Goal: Transaction & Acquisition: Book appointment/travel/reservation

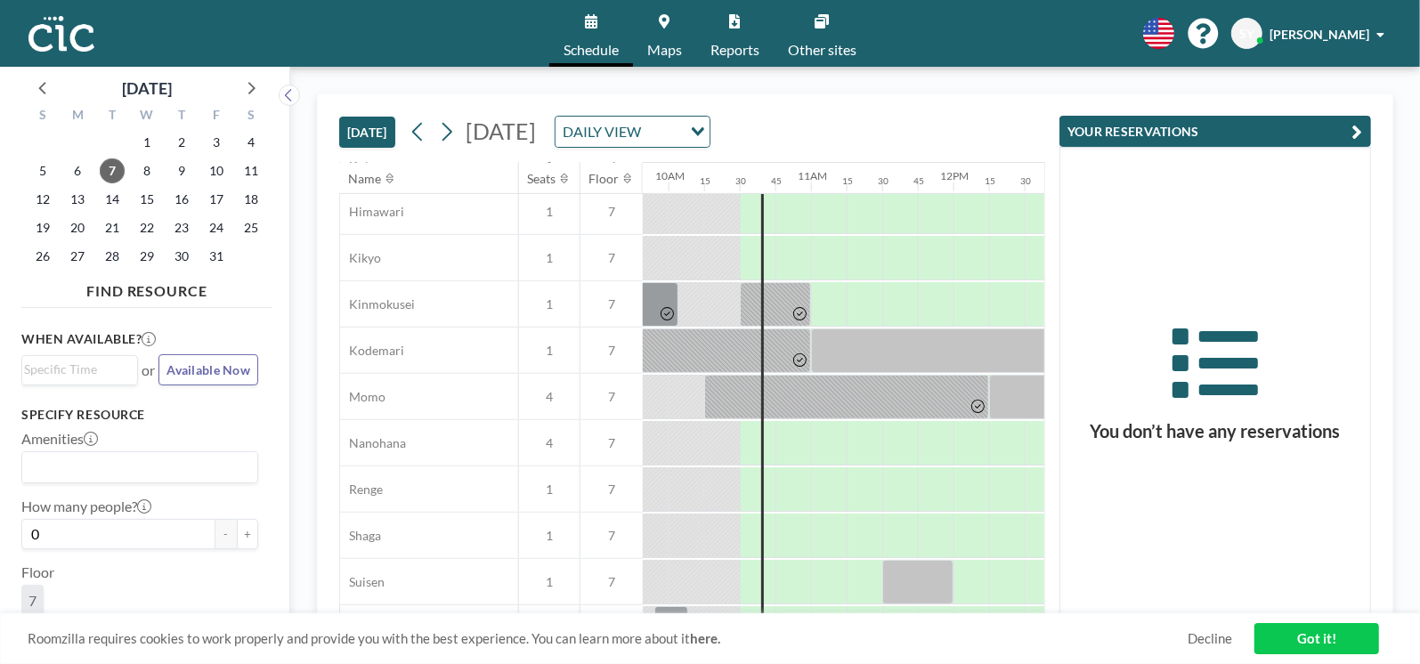
scroll to position [703, 1399]
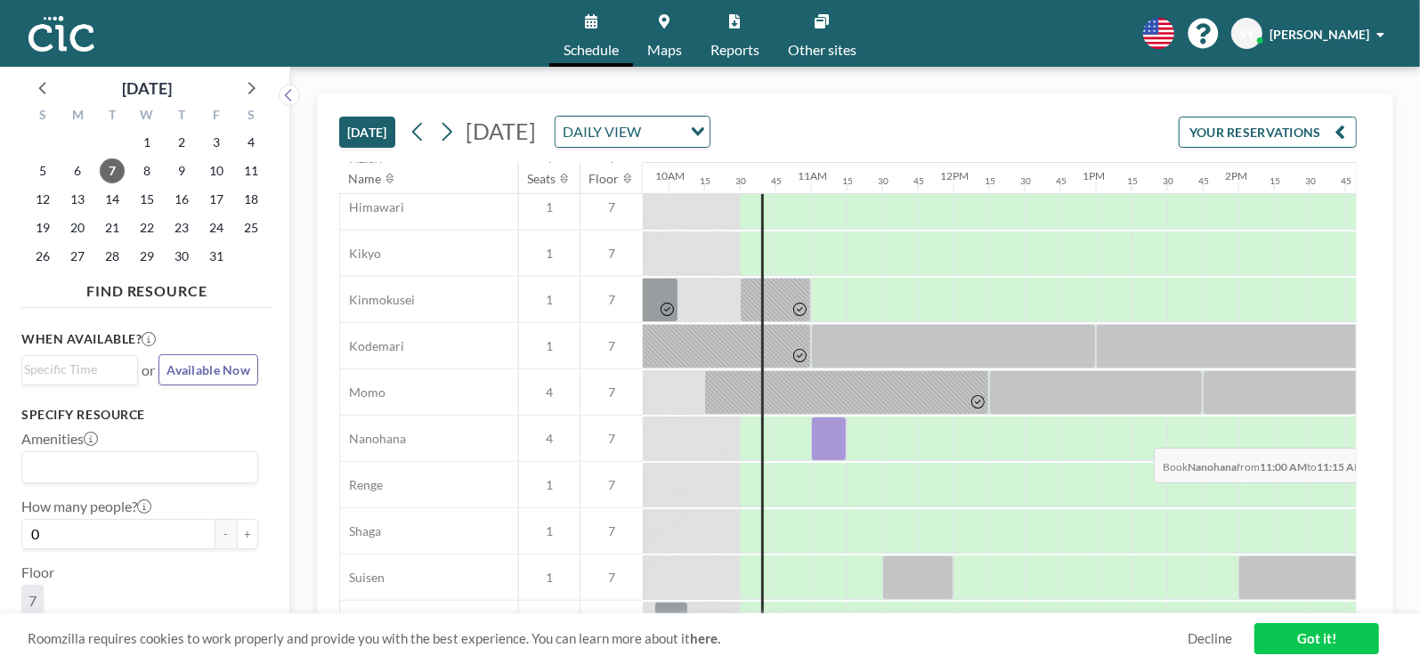
click at [828, 434] on div at bounding box center [829, 439] width 36 height 45
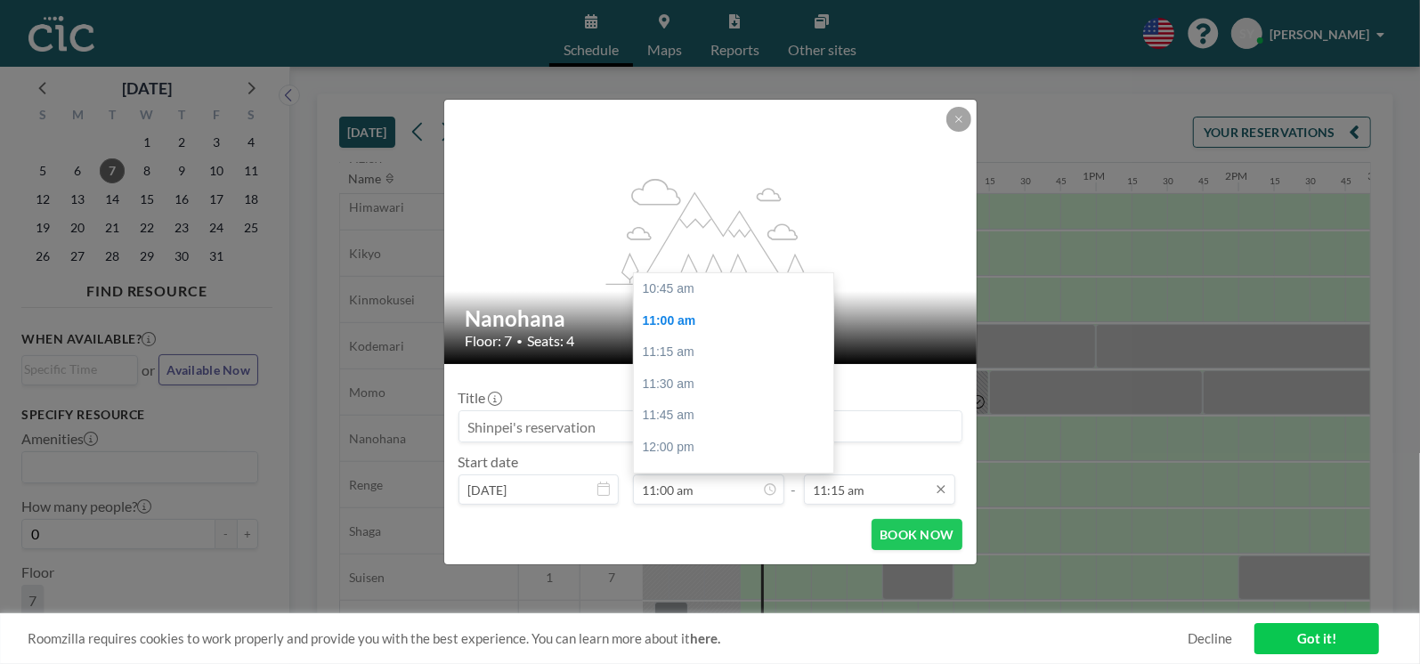
scroll to position [1425, 0]
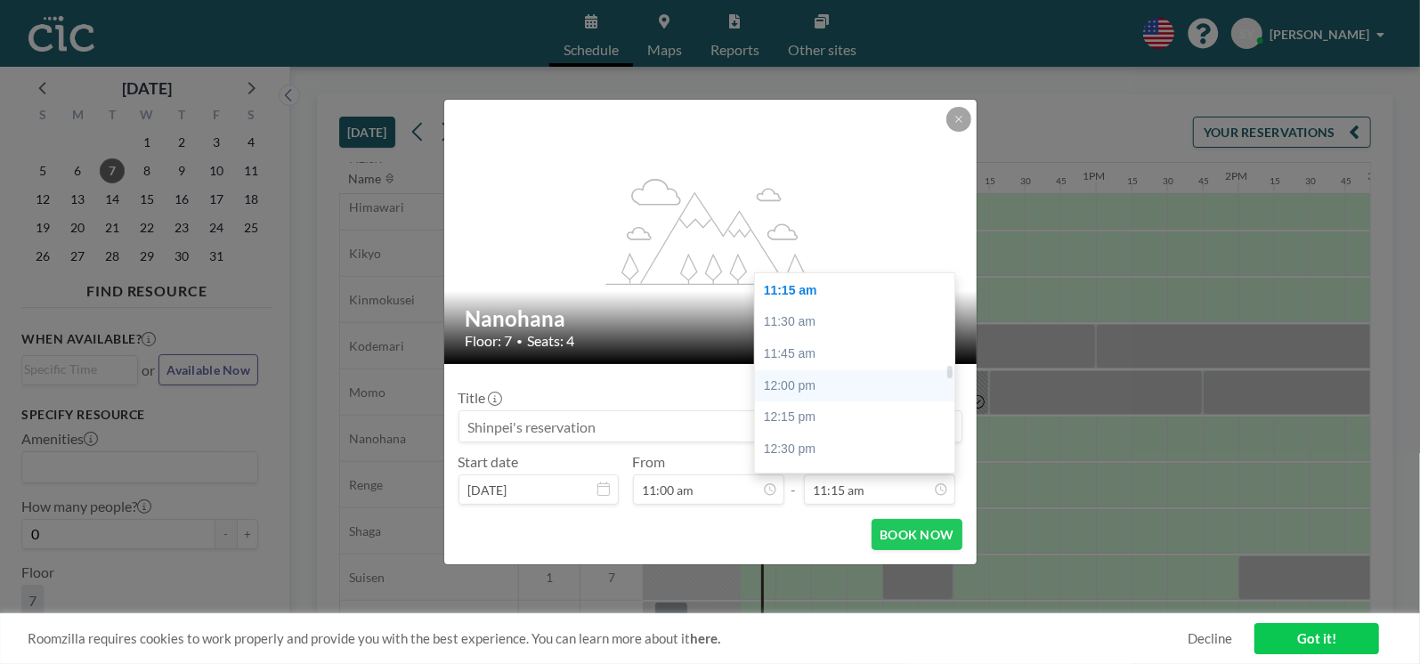
click at [813, 375] on div "12:00 pm" at bounding box center [859, 386] width 208 height 32
click at [823, 385] on div "12:45 pm" at bounding box center [859, 386] width 208 height 32
type input "12:45 pm"
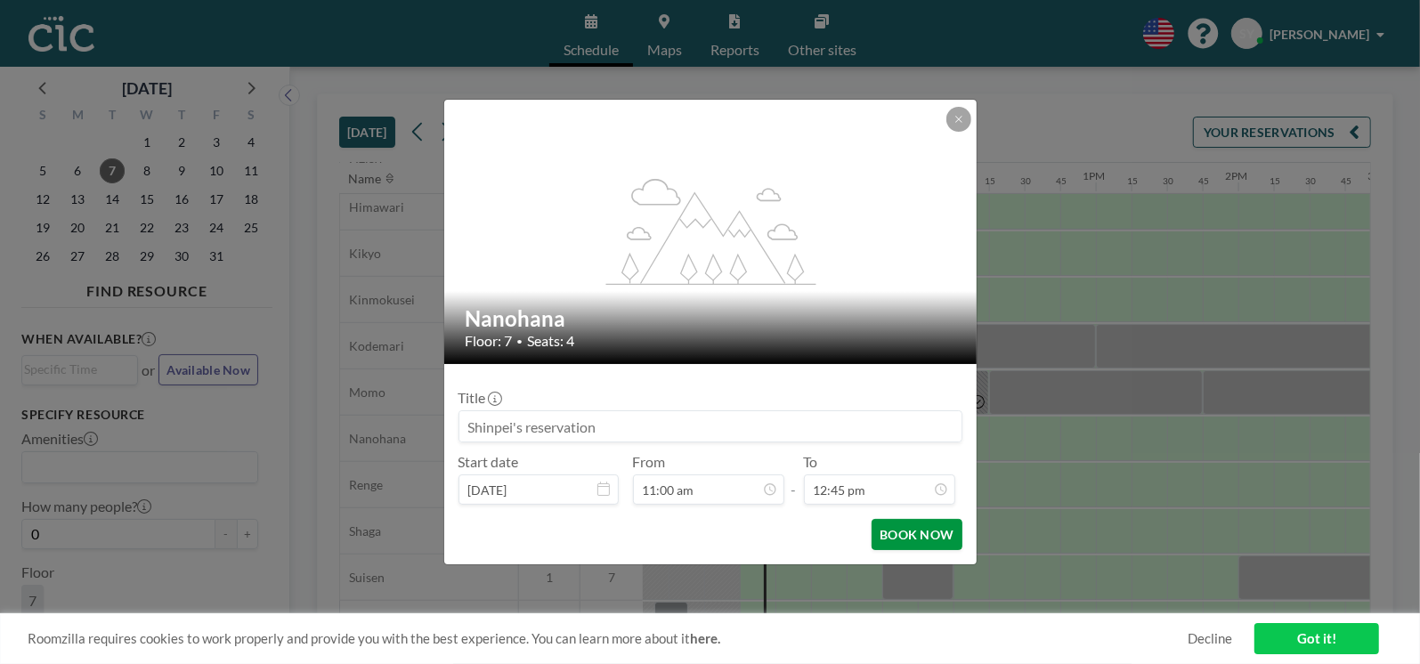
scroll to position [0, 0]
click at [909, 530] on button "BOOK NOW" at bounding box center [917, 534] width 90 height 31
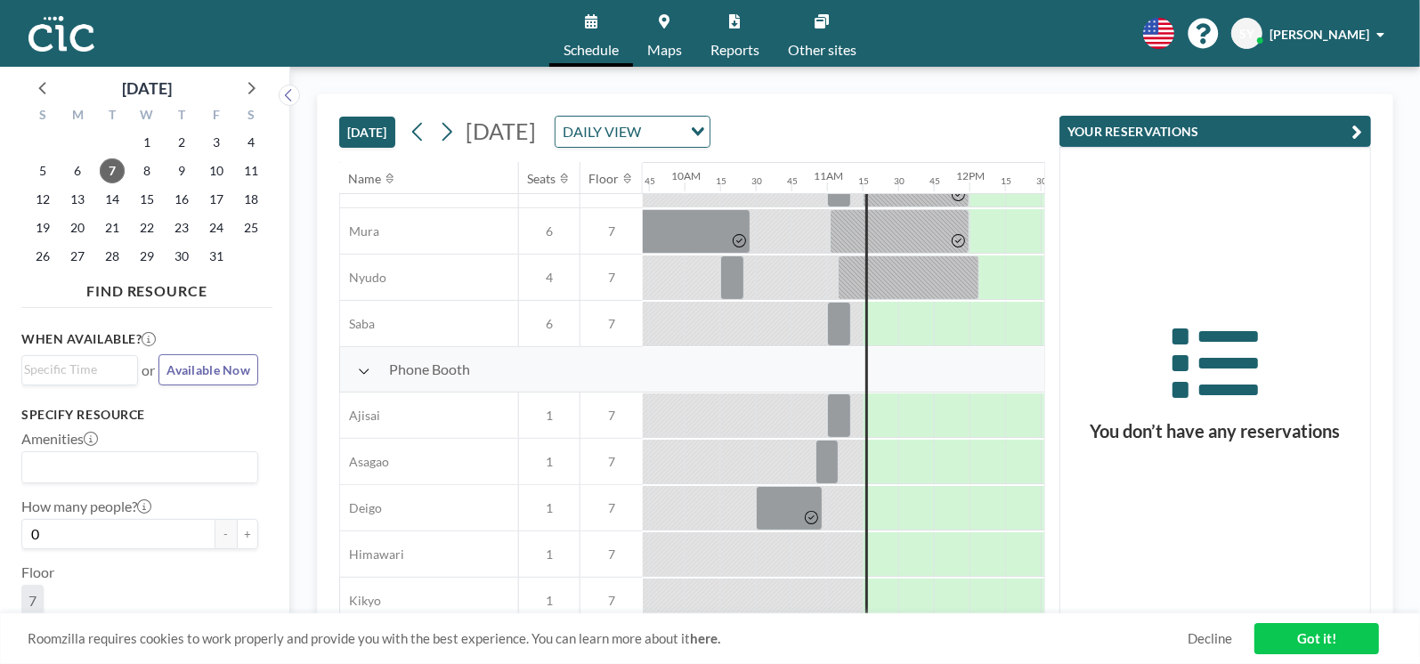
scroll to position [356, 1383]
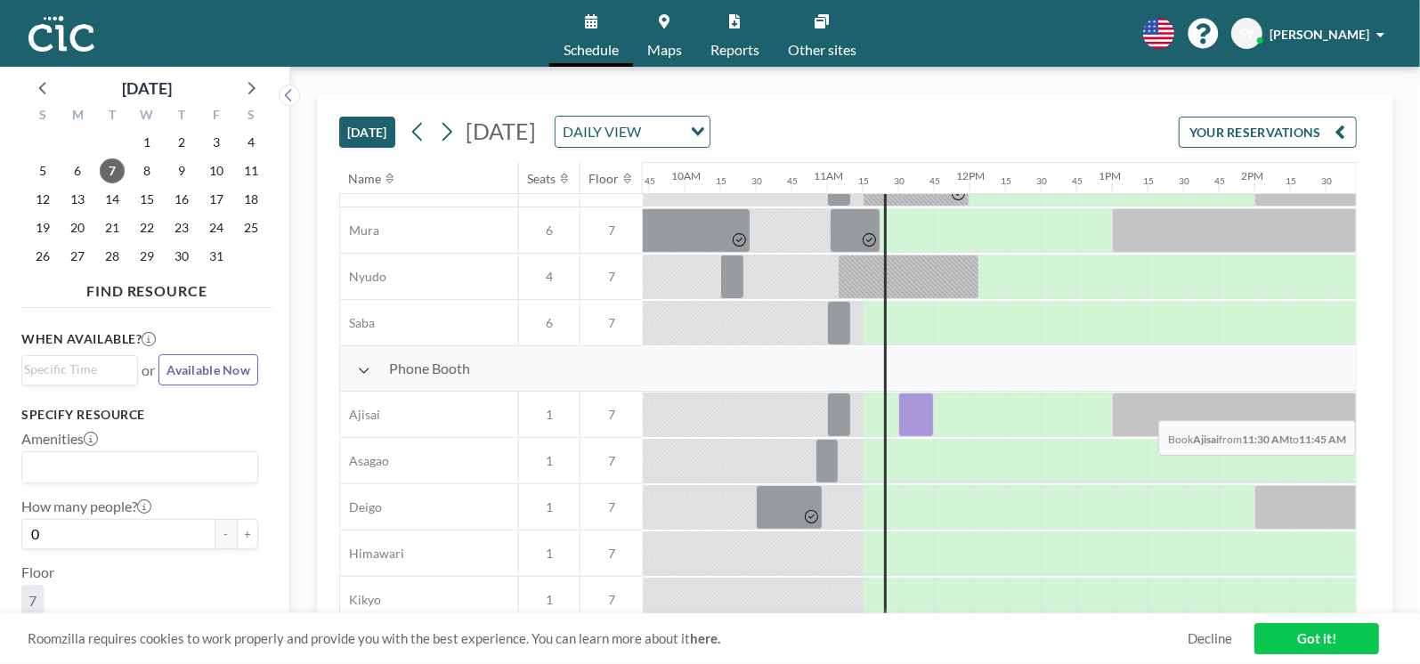
click at [919, 406] on div at bounding box center [916, 415] width 36 height 45
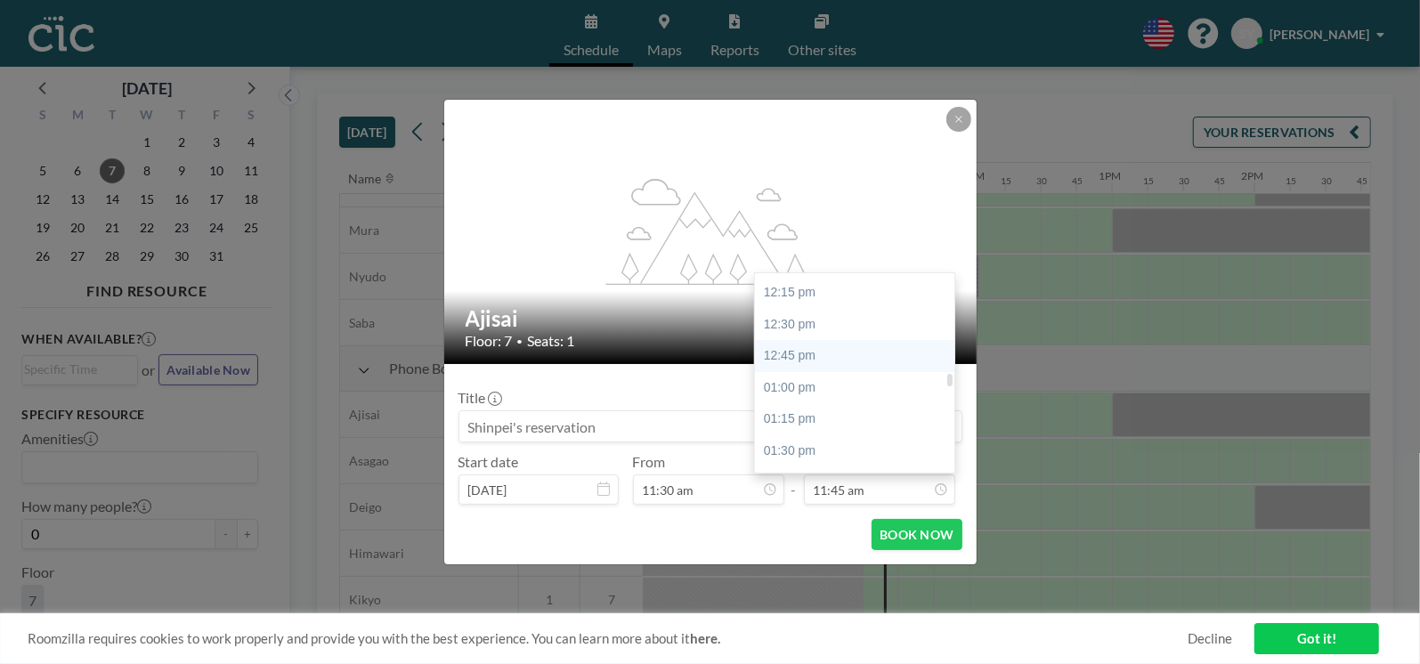
scroll to position [1551, 0]
click at [792, 446] on div "01:30 pm" at bounding box center [859, 450] width 208 height 32
click at [888, 497] on input "01:30 pm" at bounding box center [879, 490] width 151 height 30
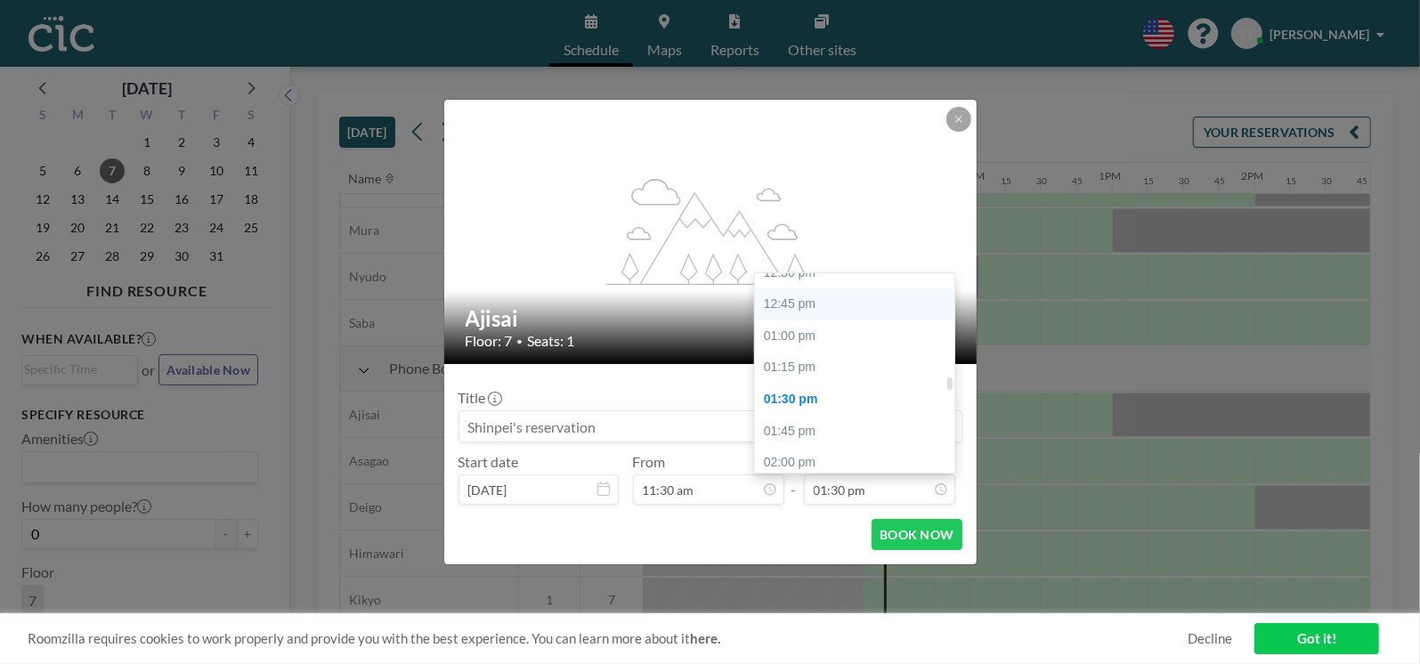
click at [817, 289] on div "12:45 pm" at bounding box center [859, 305] width 208 height 32
type input "12:45 pm"
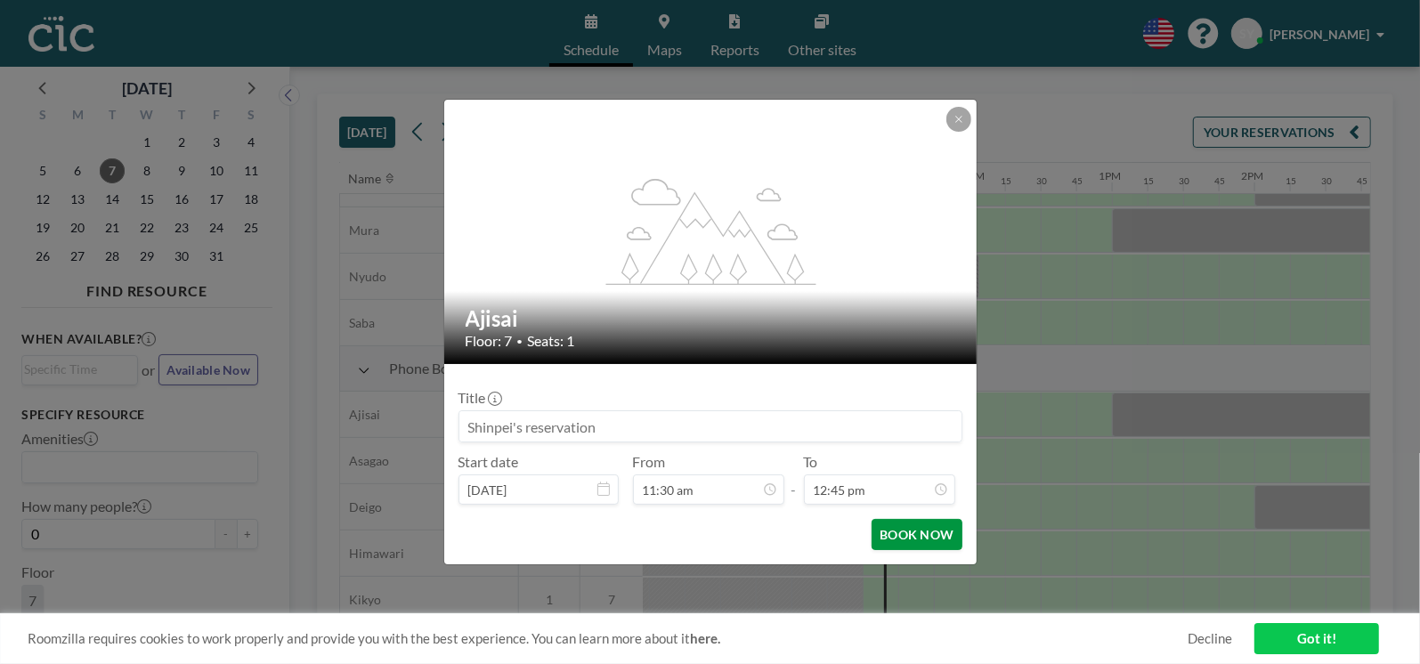
scroll to position [1615, 0]
click at [914, 537] on button "BOOK NOW" at bounding box center [917, 534] width 90 height 31
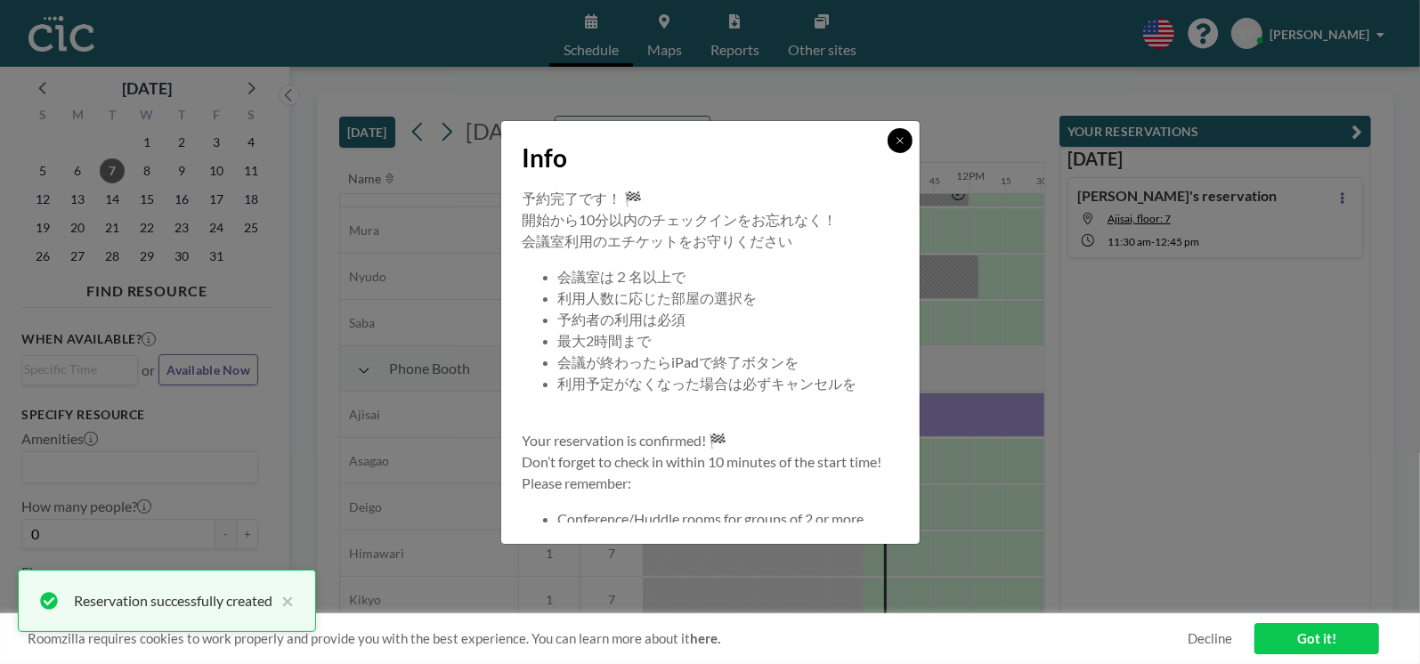
click at [900, 136] on icon at bounding box center [900, 140] width 11 height 11
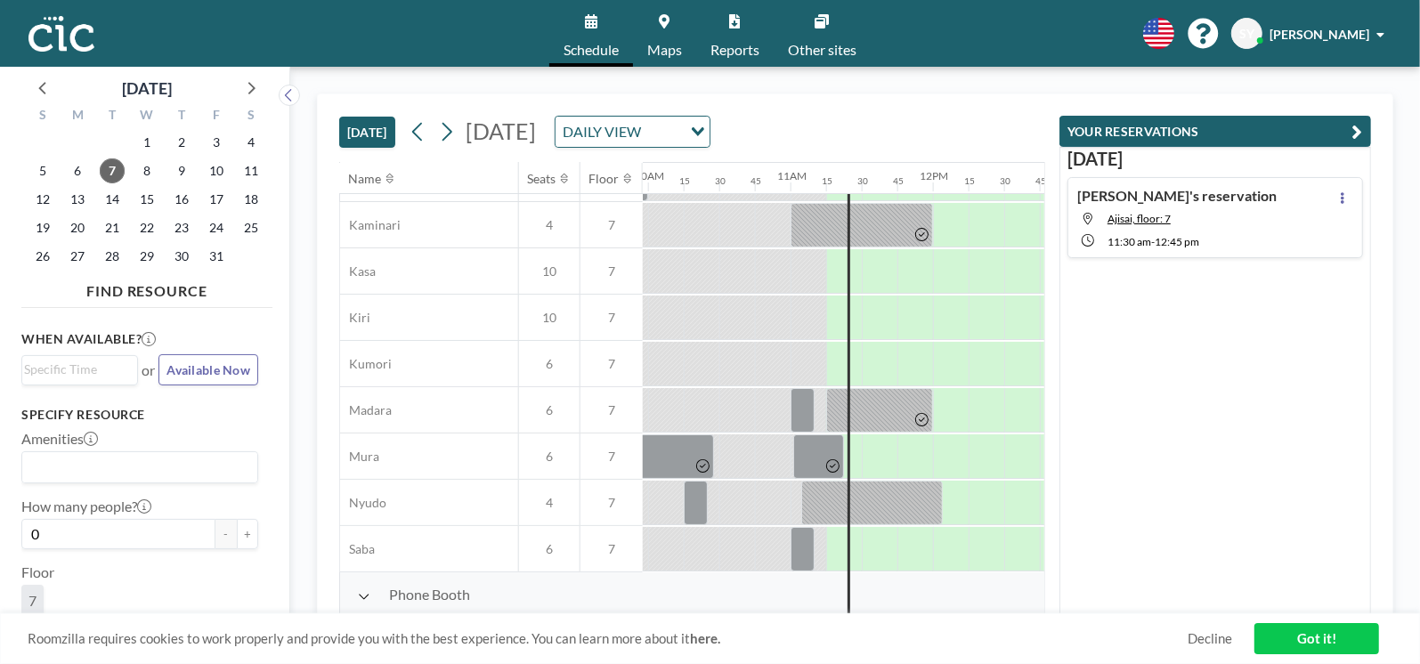
scroll to position [0, 1419]
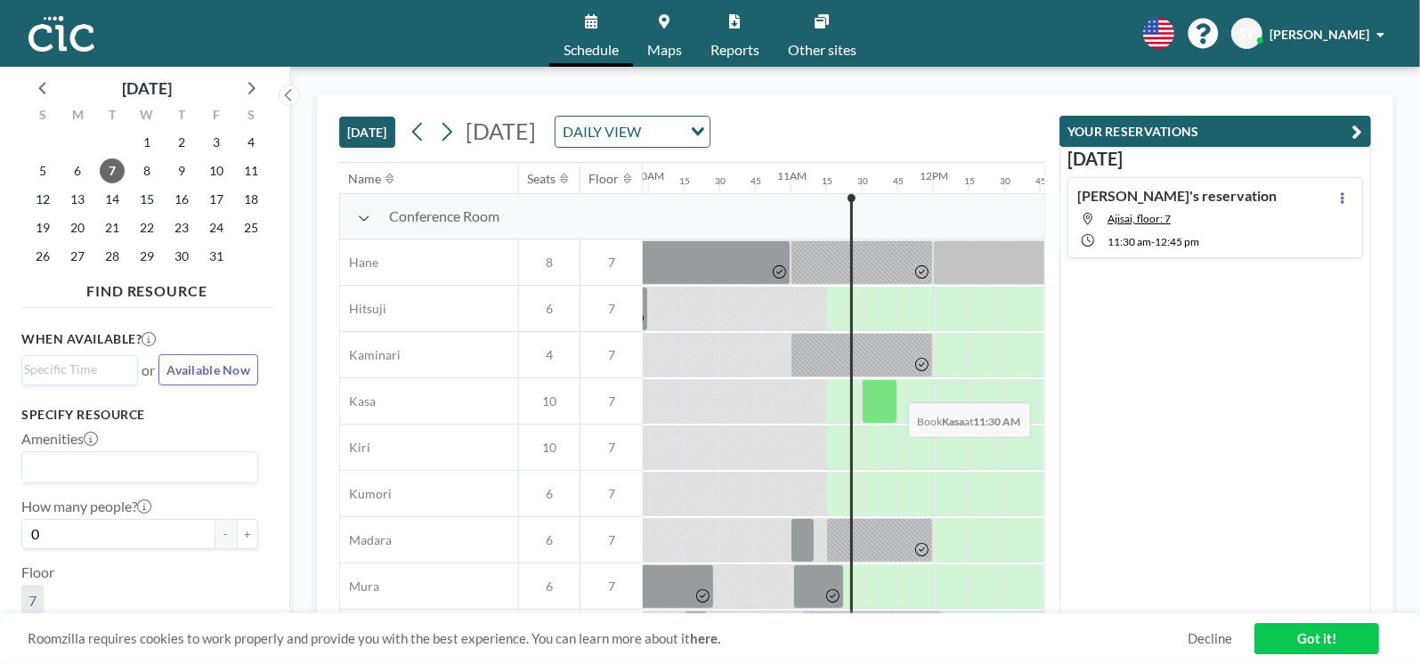
drag, startPoint x: 939, startPoint y: 406, endPoint x: 909, endPoint y: 397, distance: 31.6
click at [909, 397] on div at bounding box center [933, 401] width 3419 height 46
